Goal: Task Accomplishment & Management: Use online tool/utility

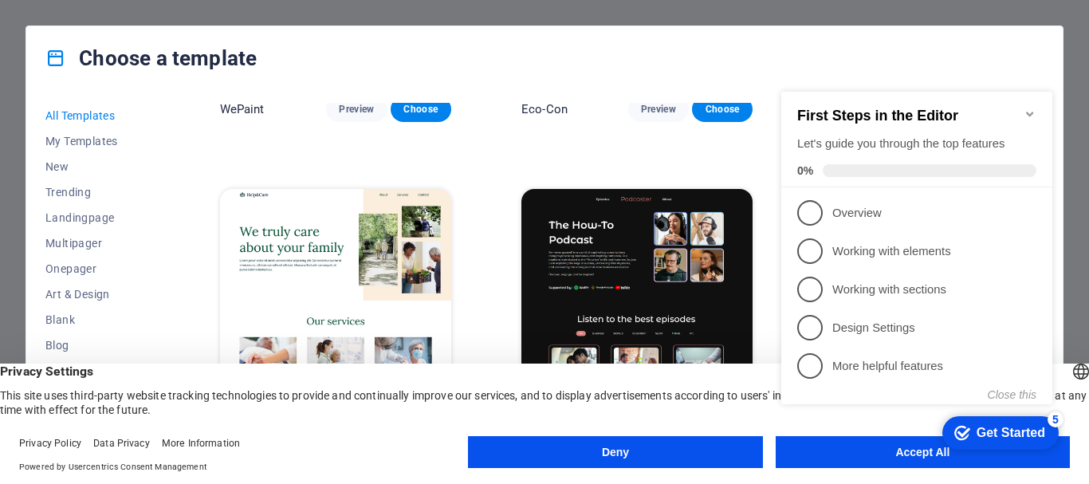
scroll to position [1515, 0]
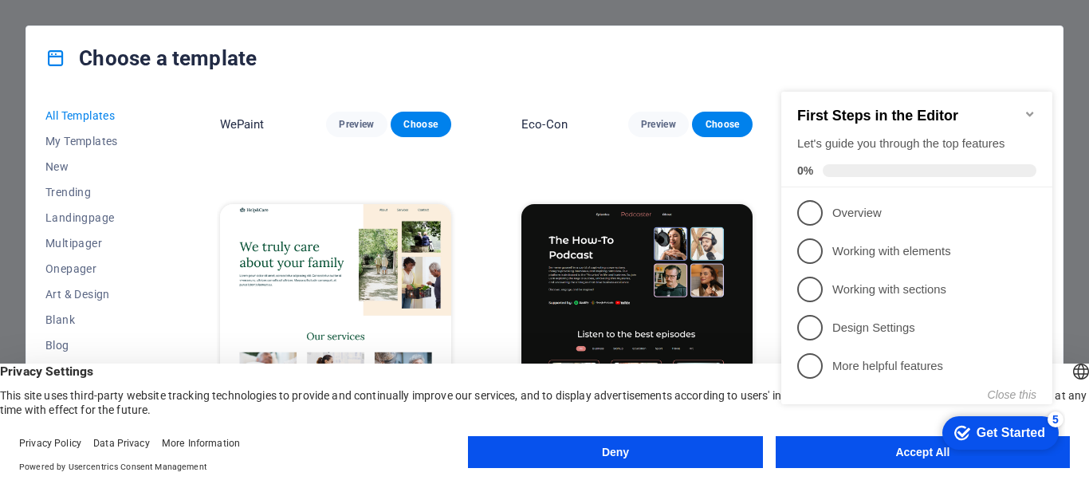
click at [1080, 84] on div "Choose a template All Templates My Templates New Trending Landingpage Multipage…" at bounding box center [544, 242] width 1089 height 484
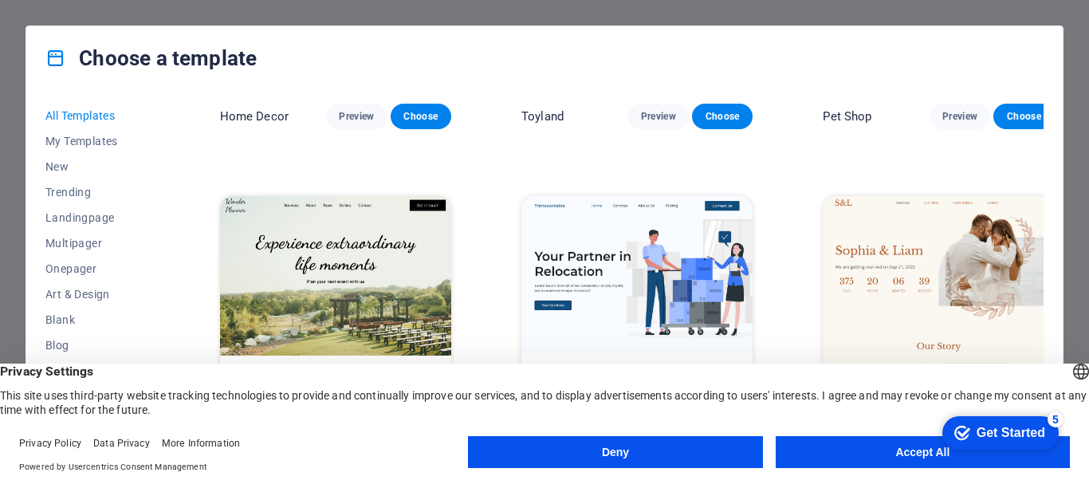
scroll to position [877, 0]
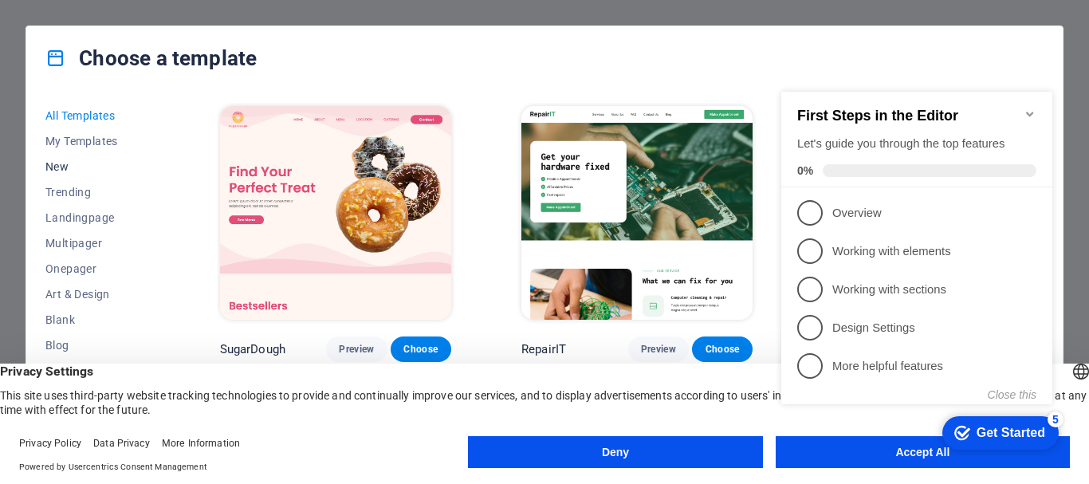
click at [59, 171] on span "New" at bounding box center [97, 166] width 104 height 13
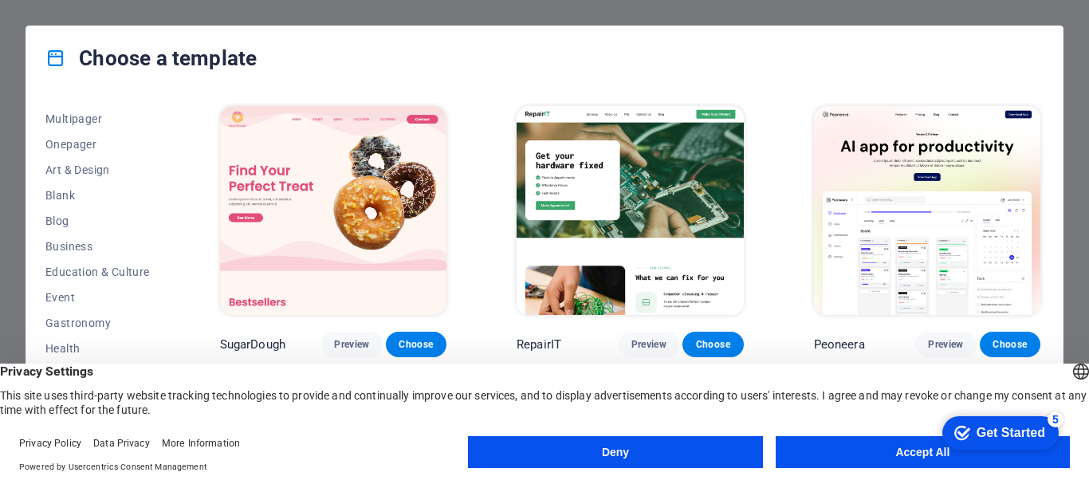
scroll to position [89, 0]
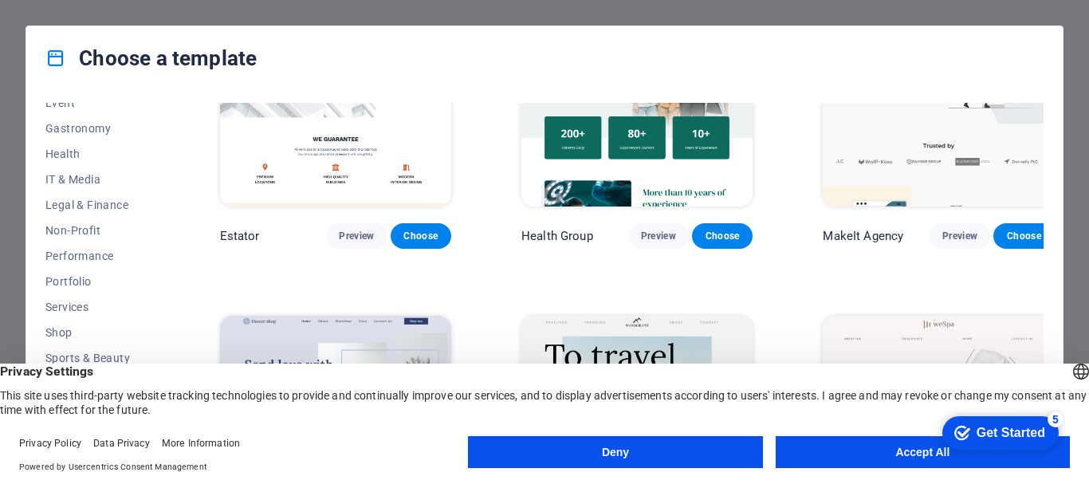
scroll to position [3589, 0]
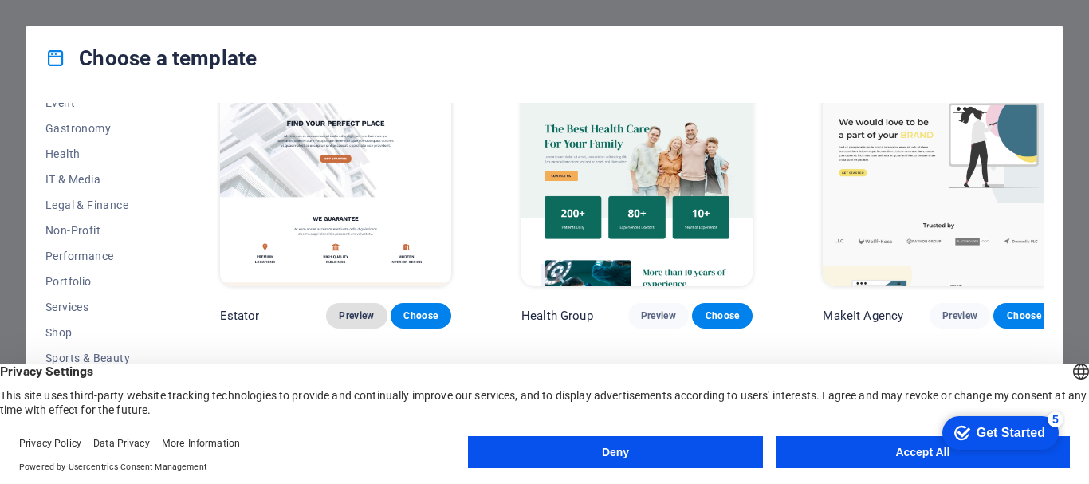
click at [341, 303] on button "Preview" at bounding box center [356, 316] width 61 height 26
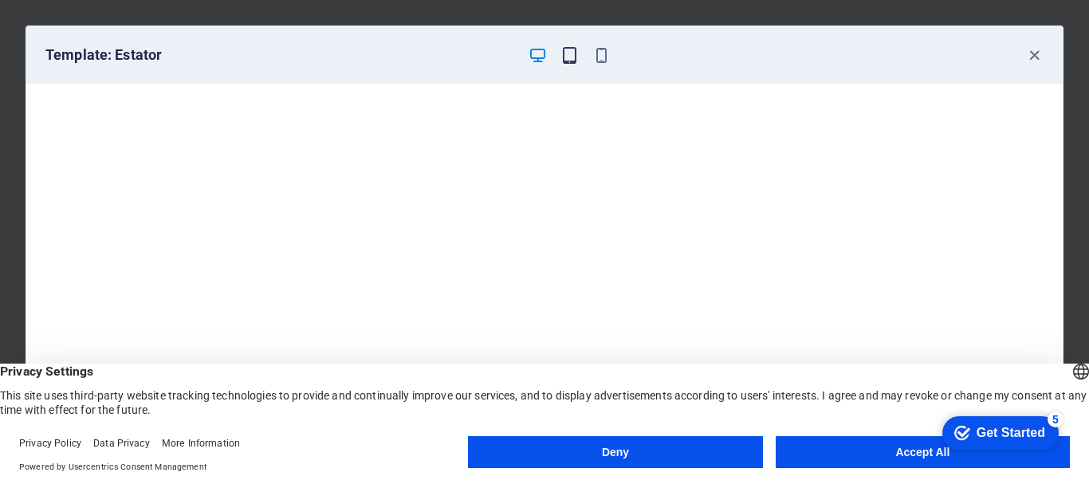
click at [570, 56] on icon "button" at bounding box center [570, 55] width 18 height 18
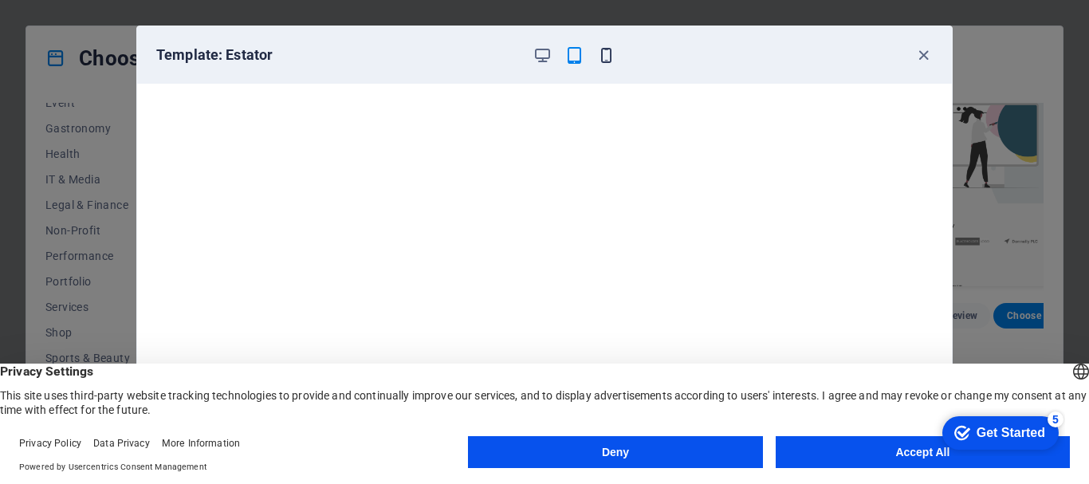
click at [609, 53] on icon "button" at bounding box center [606, 55] width 18 height 18
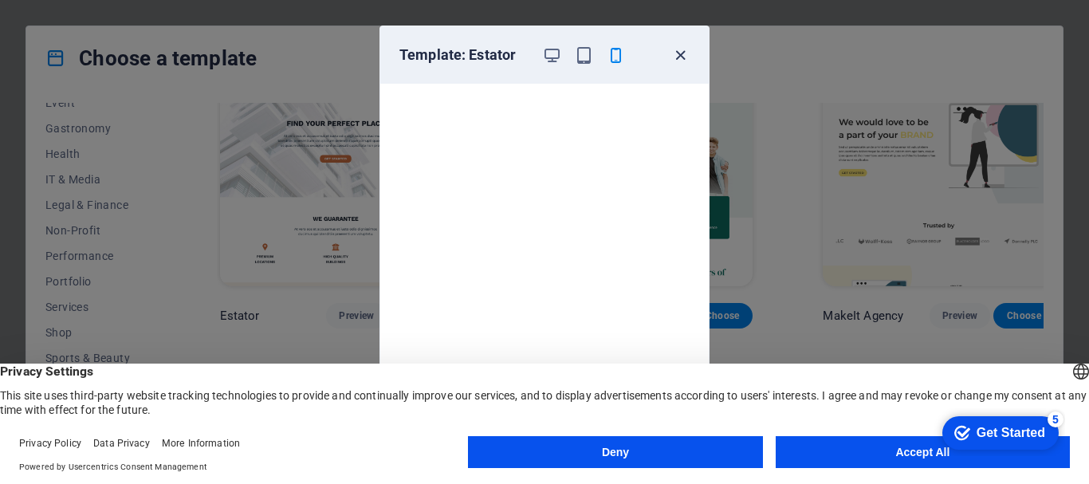
click at [676, 55] on icon "button" at bounding box center [681, 55] width 18 height 18
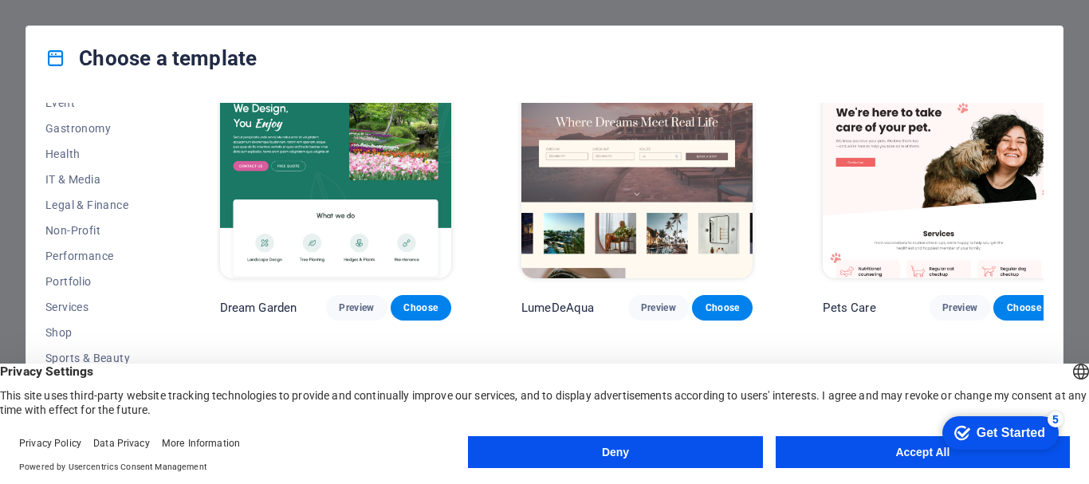
scroll to position [2871, 0]
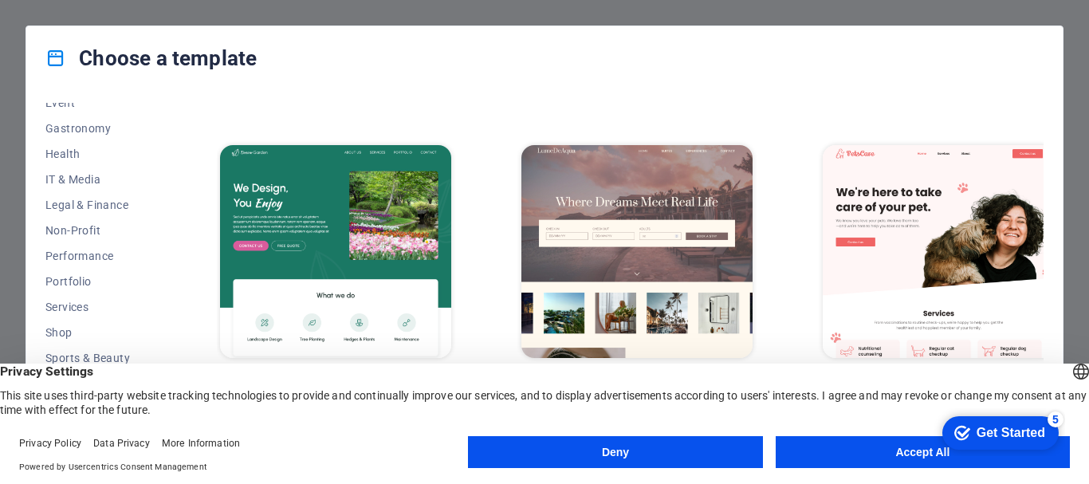
click at [712, 381] on span "Choose" at bounding box center [722, 387] width 35 height 13
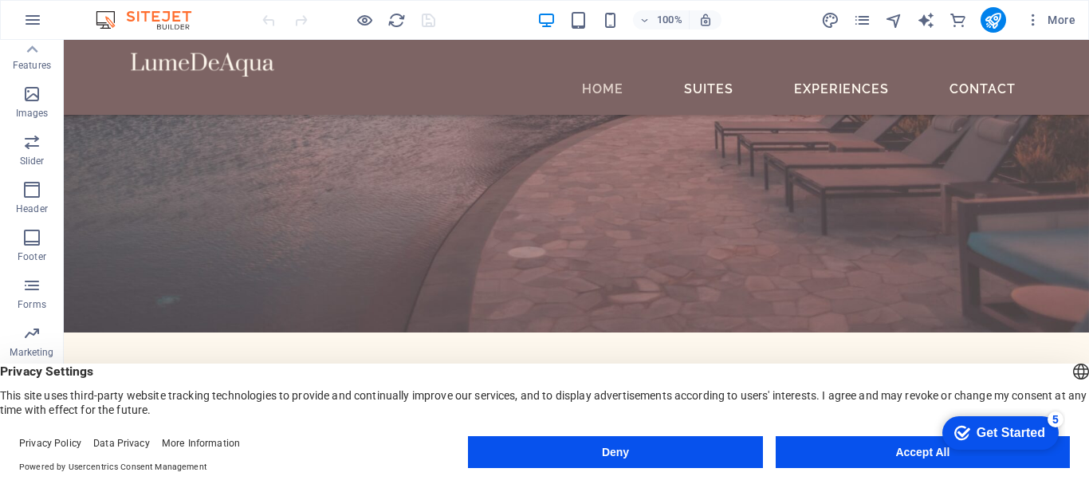
scroll to position [347, 0]
click at [38, 141] on icon "button" at bounding box center [31, 139] width 19 height 19
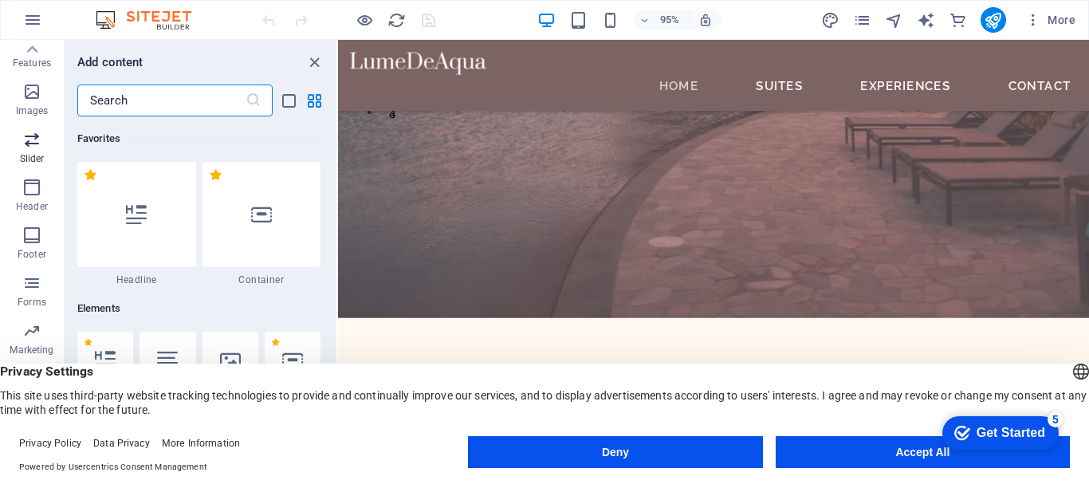
scroll to position [9042, 0]
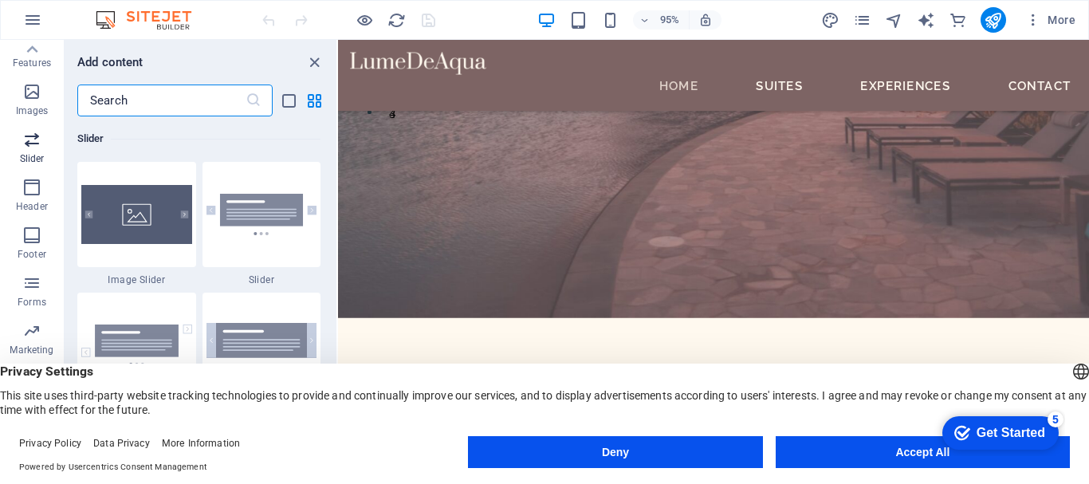
click at [38, 141] on icon "button" at bounding box center [31, 139] width 19 height 19
click at [317, 68] on icon "close panel" at bounding box center [314, 62] width 18 height 18
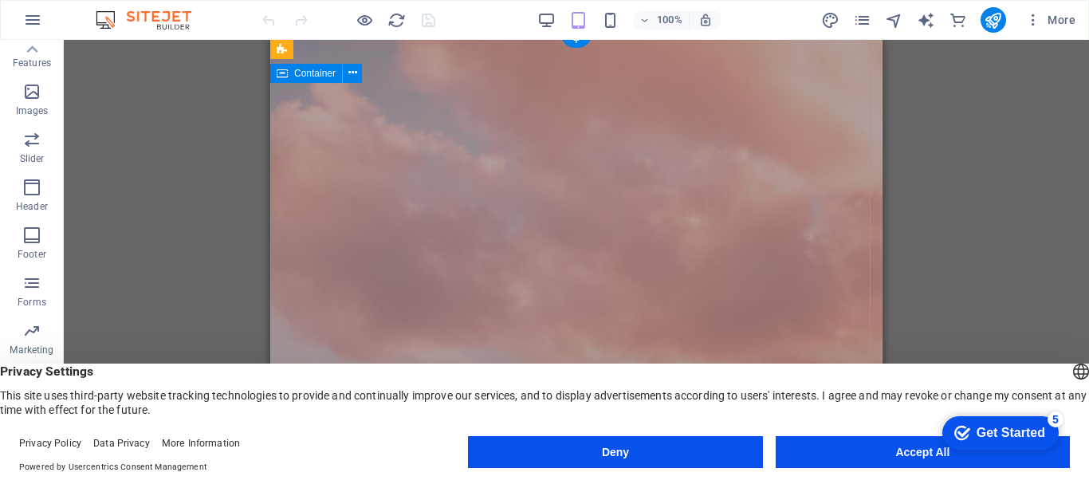
scroll to position [0, 0]
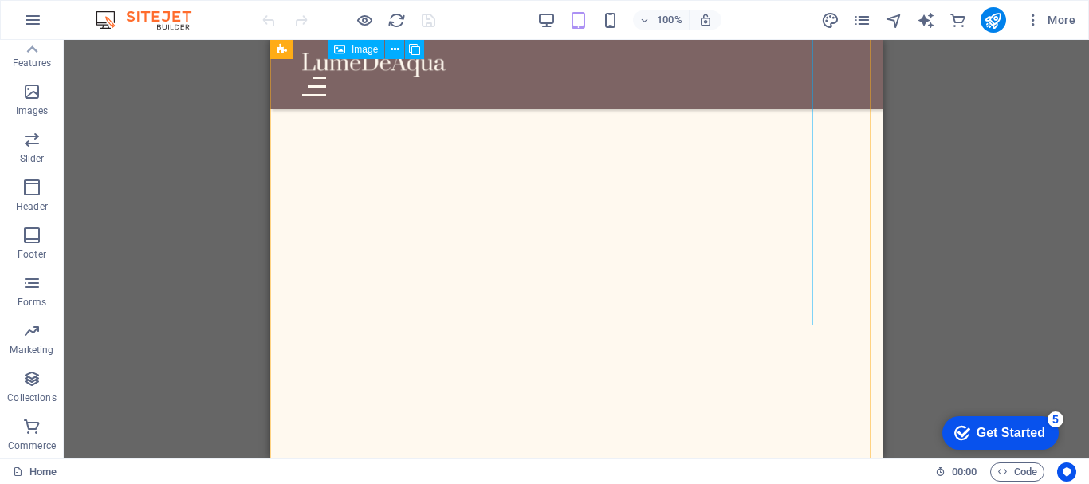
scroll to position [2472, 0]
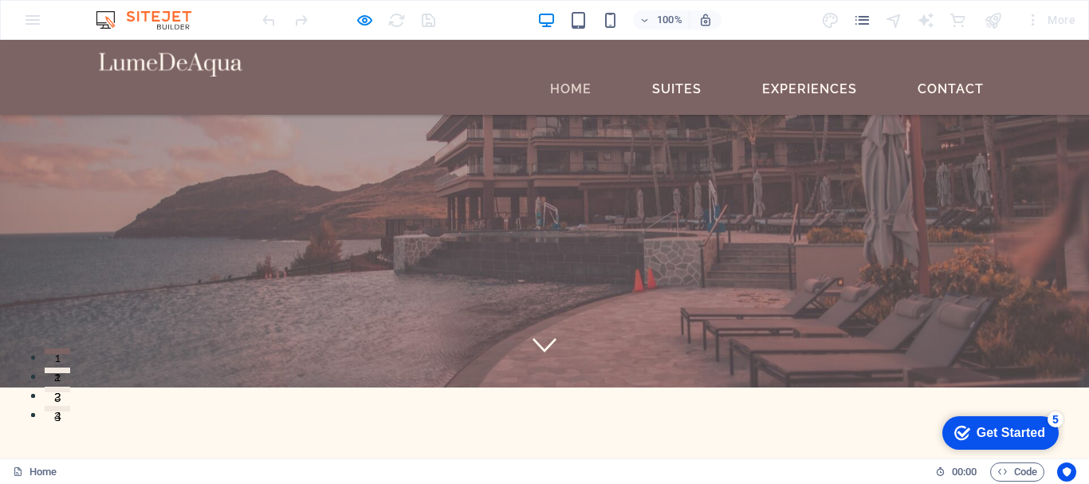
scroll to position [160, 0]
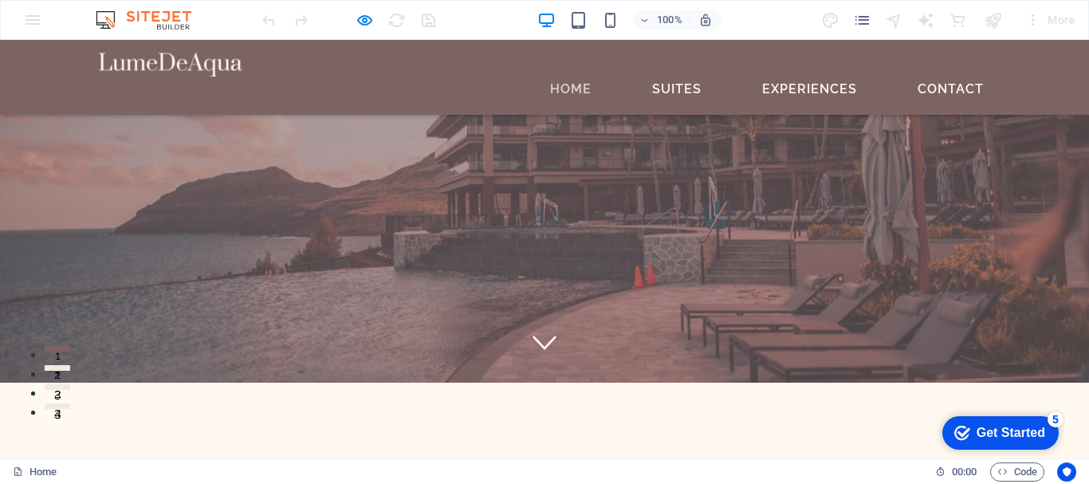
scroll to position [0, 0]
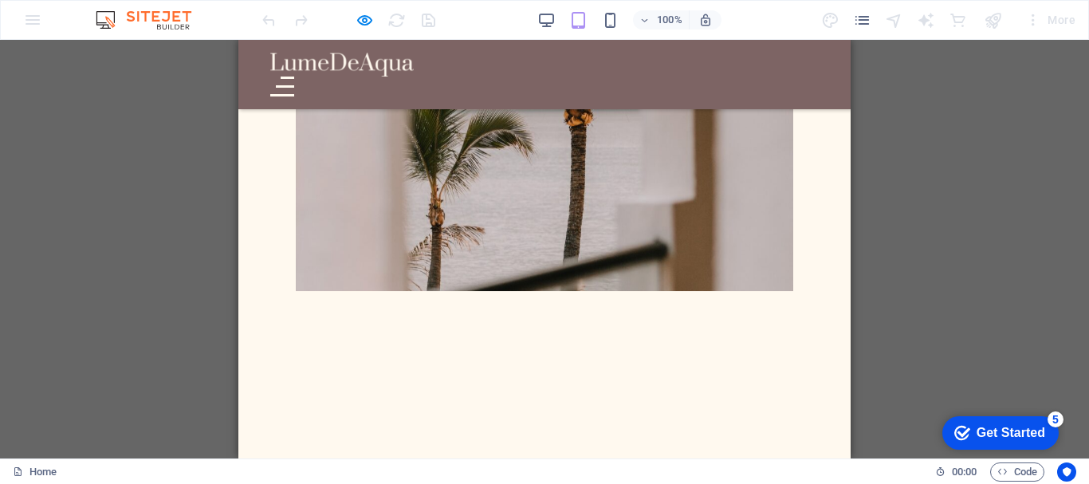
scroll to position [4546, 0]
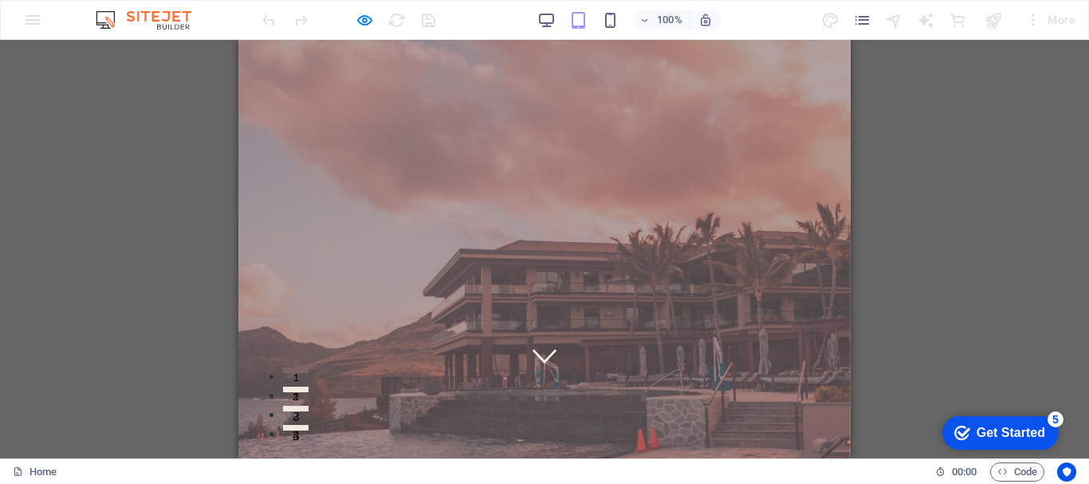
scroll to position [0, 0]
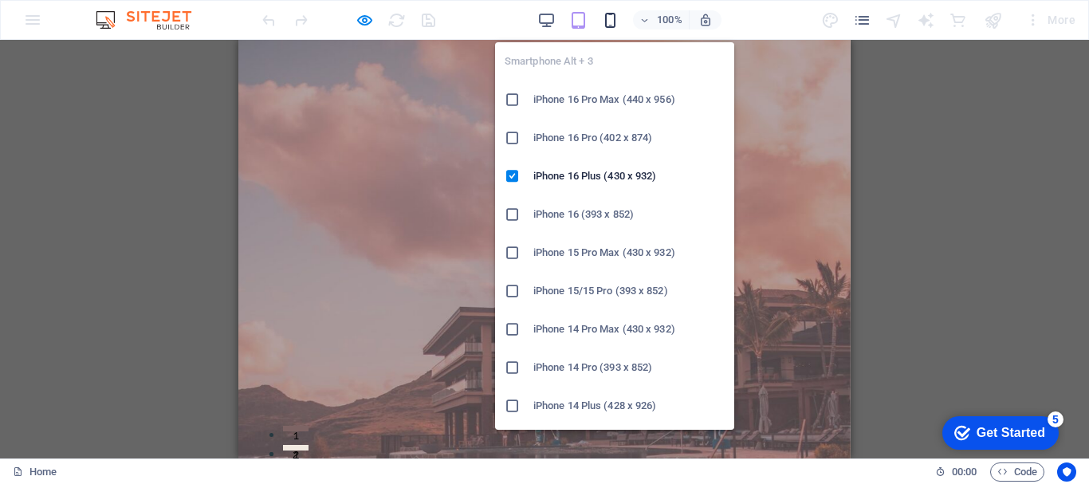
click at [618, 24] on icon "button" at bounding box center [610, 20] width 18 height 18
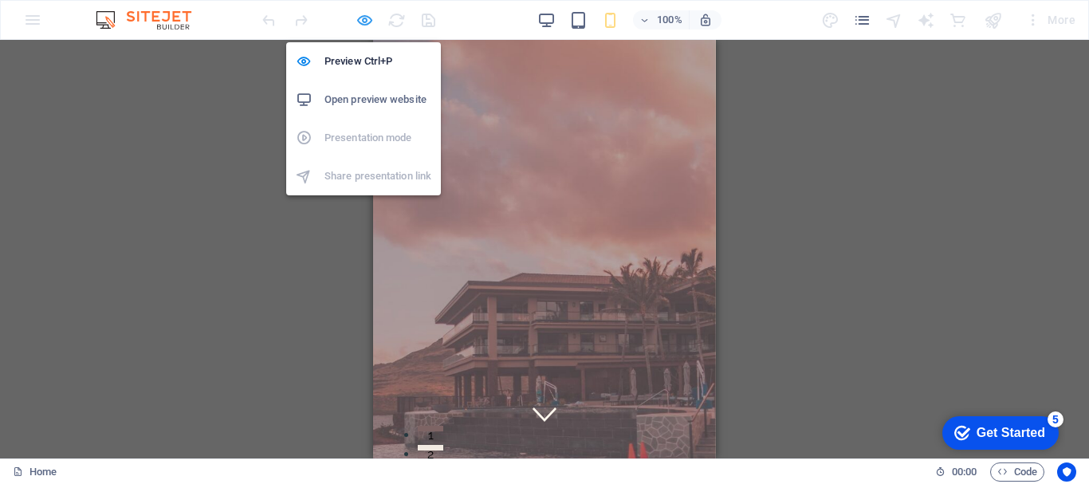
click at [0, 0] on icon "button" at bounding box center [0, 0] width 0 height 0
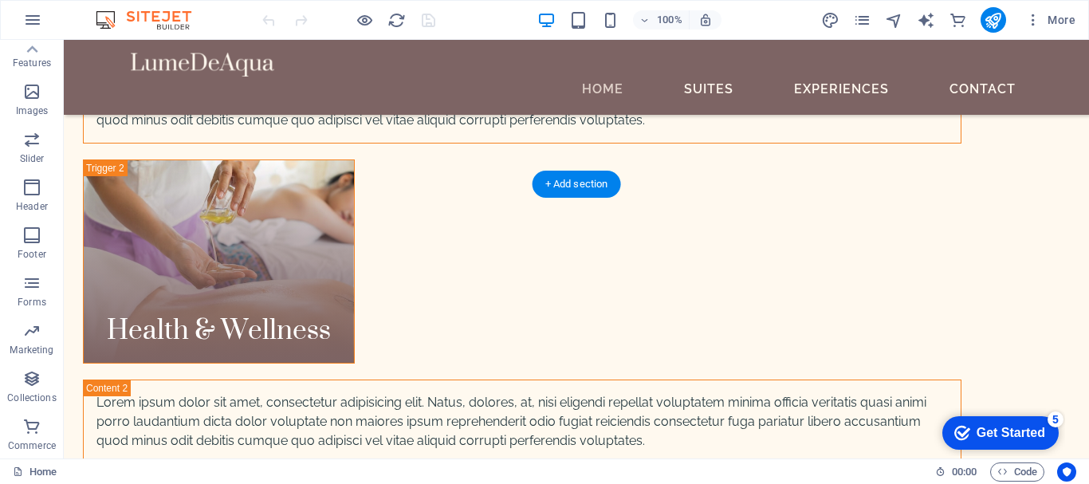
scroll to position [5630, 0]
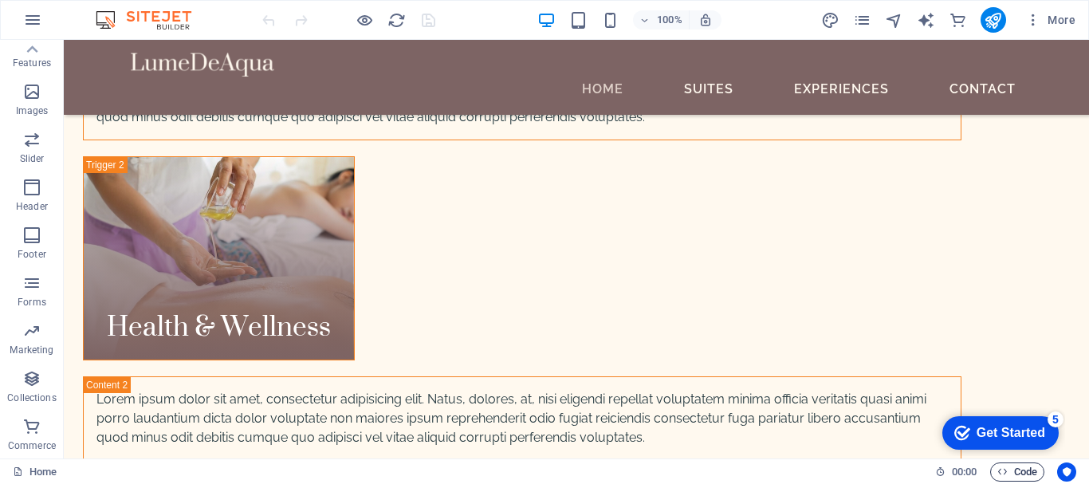
click at [998, 471] on icon "button" at bounding box center [1003, 472] width 10 height 10
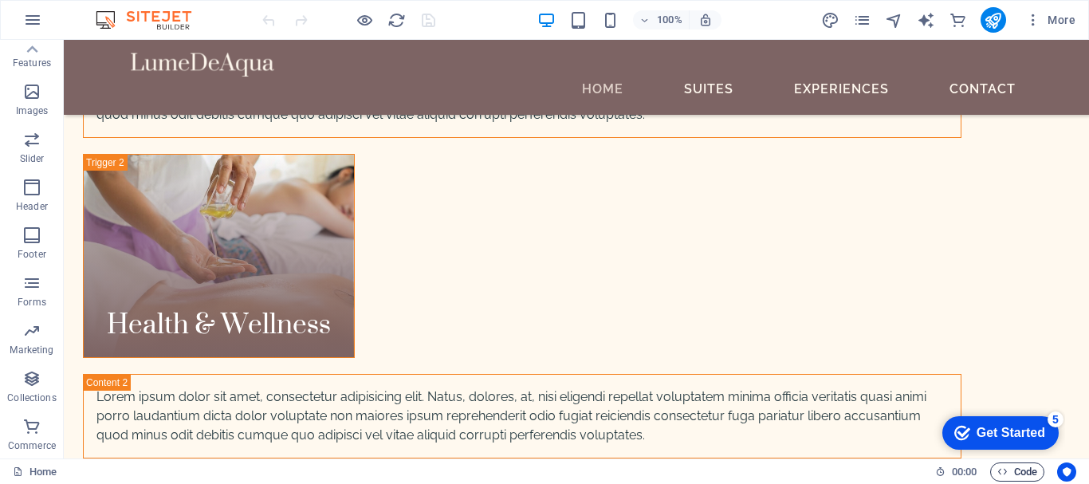
scroll to position [5486, 0]
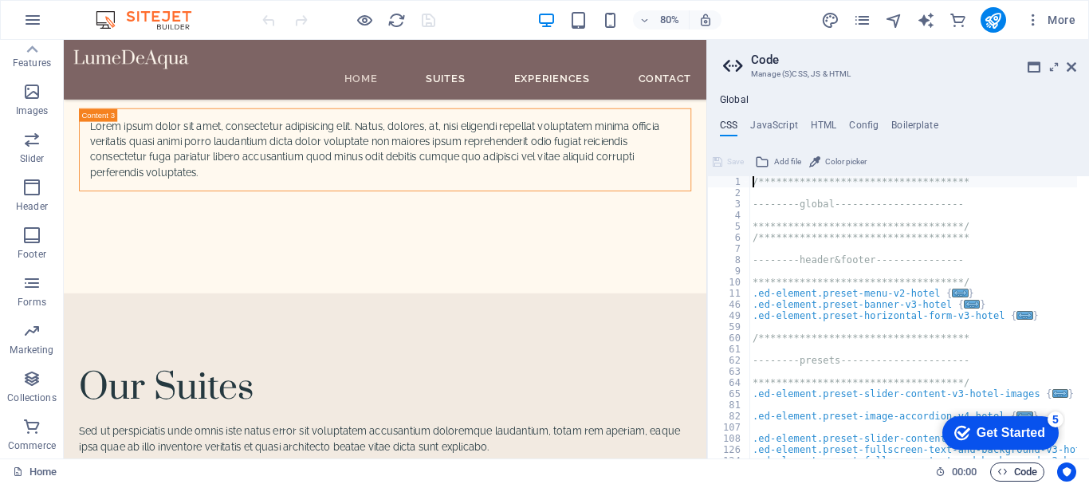
click at [998, 471] on icon "button" at bounding box center [1003, 472] width 10 height 10
click at [1074, 65] on icon at bounding box center [1072, 67] width 10 height 13
